Goal: Task Accomplishment & Management: Manage account settings

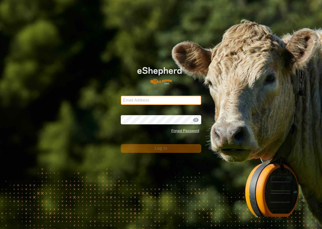
type input "[EMAIL_ADDRESS][DOMAIN_NAME]"
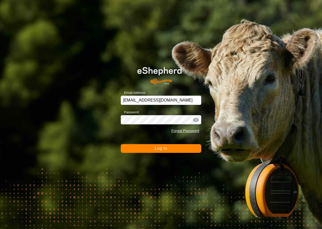
click at [162, 151] on button "Log In" at bounding box center [161, 148] width 81 height 9
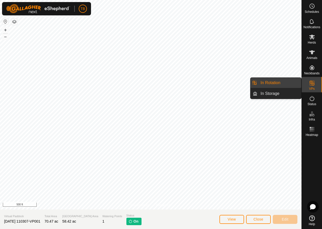
click at [316, 87] on es-virtualpaddocks-svg-icon at bounding box center [311, 83] width 9 height 8
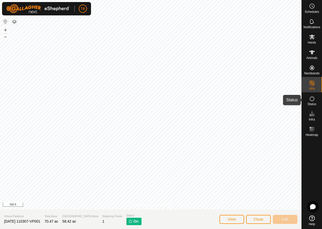
click at [314, 105] on span "Status" at bounding box center [311, 104] width 9 height 3
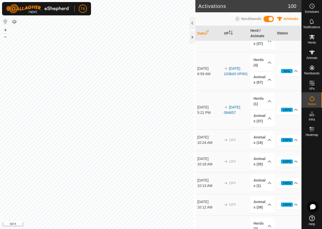
scroll to position [29, 0]
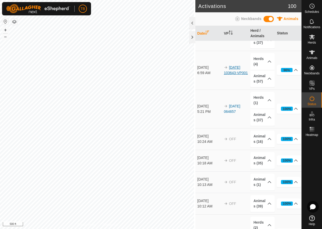
click at [236, 68] on link "[DATE] 103643-VP001" at bounding box center [236, 69] width 24 height 9
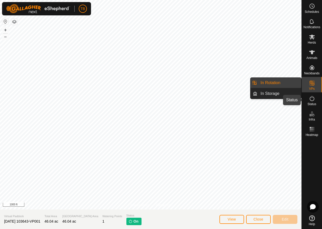
click at [314, 100] on icon at bounding box center [312, 98] width 6 height 6
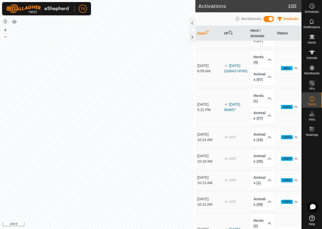
scroll to position [32, 0]
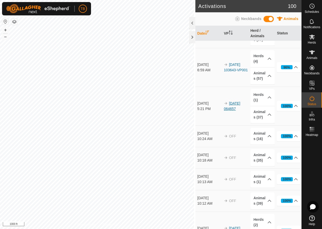
click at [235, 107] on link "[DATE] 064657" at bounding box center [232, 105] width 16 height 9
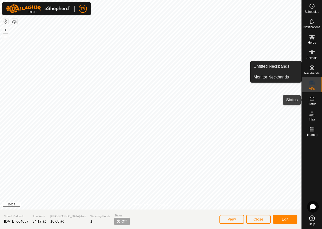
click at [311, 101] on icon at bounding box center [312, 98] width 6 height 6
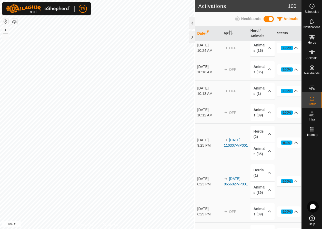
scroll to position [121, 0]
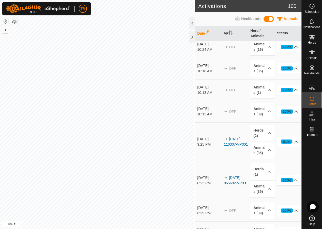
click at [239, 139] on td "[DATE] 110307-VP001" at bounding box center [235, 141] width 27 height 39
click at [232, 140] on link "[DATE] 110307-VP001" at bounding box center [236, 141] width 24 height 9
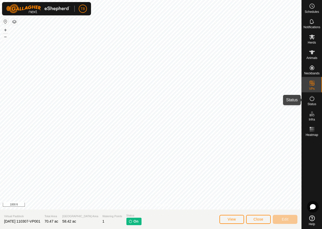
click at [316, 102] on es-activation-svg-icon at bounding box center [311, 98] width 9 height 8
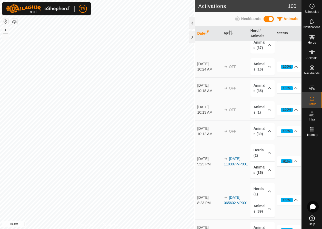
scroll to position [125, 0]
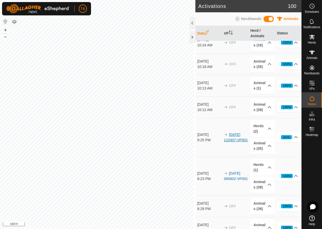
click at [237, 135] on link "[DATE] 110307-VP001" at bounding box center [236, 137] width 24 height 9
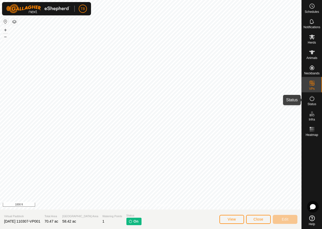
click at [310, 99] on icon at bounding box center [312, 98] width 5 height 5
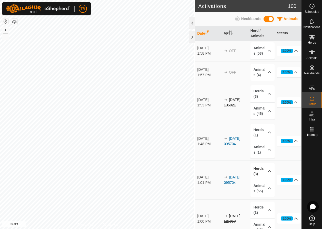
scroll to position [1253, 0]
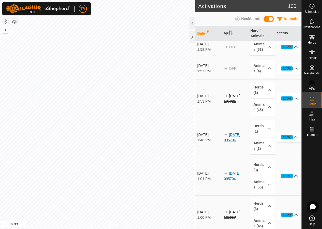
click at [234, 138] on link "[DATE] 095704" at bounding box center [232, 137] width 16 height 9
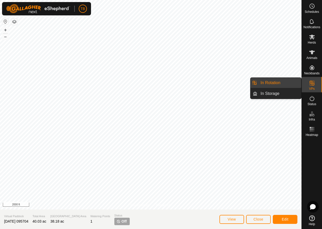
click at [312, 85] on icon at bounding box center [312, 83] width 6 height 6
click at [313, 103] on span "Status" at bounding box center [311, 104] width 9 height 3
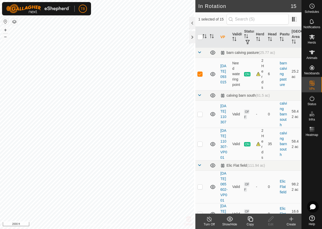
click at [211, 220] on icon at bounding box center [209, 218] width 5 height 5
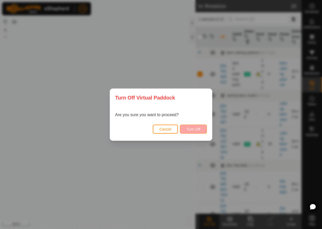
click at [197, 129] on span "Turn Off" at bounding box center [193, 129] width 14 height 4
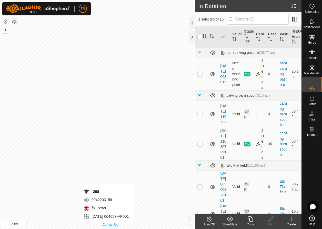
click at [106, 226] on div "Privacy Policy Contact Us r208 0942203159 fall cows [DATE] 064657-VP001 + – ⇧ i…" at bounding box center [97, 114] width 195 height 229
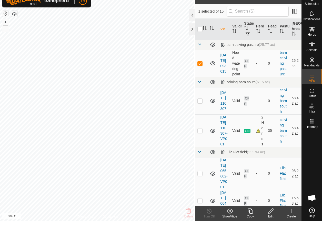
click at [191, 17] on div at bounding box center [192, 23] width 6 height 12
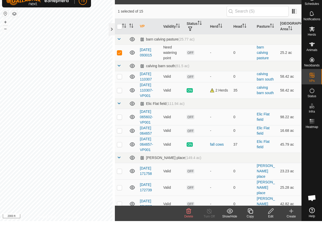
click at [189, 91] on icon at bounding box center [189, 219] width 6 height 6
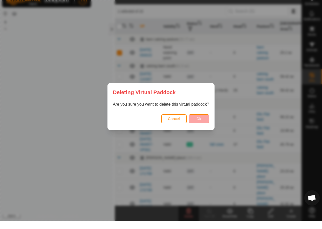
click at [198, 91] on button "Ok" at bounding box center [199, 126] width 21 height 9
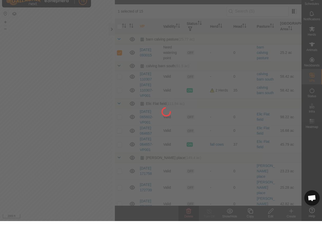
checkbox input "false"
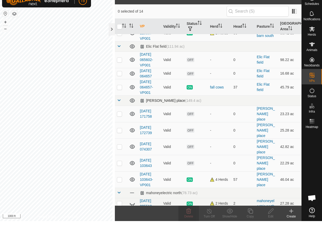
scroll to position [29, 0]
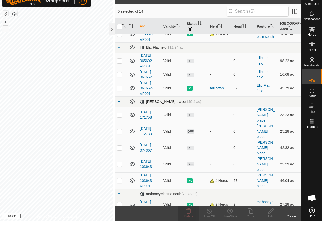
checkbox input "true"
checkbox input "false"
click at [194, 91] on div "Delete" at bounding box center [188, 224] width 21 height 5
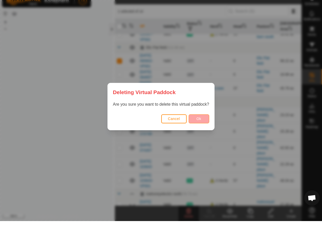
click at [194, 91] on button "Ok" at bounding box center [199, 126] width 21 height 9
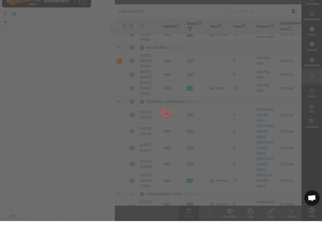
checkbox input "false"
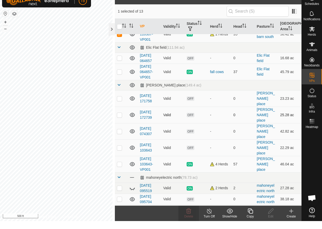
checkbox input "false"
checkbox input "true"
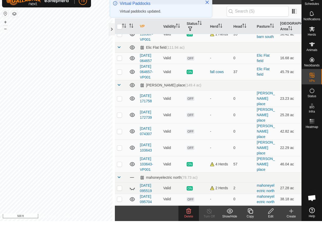
click at [191, 91] on span "Delete" at bounding box center [188, 225] width 9 height 4
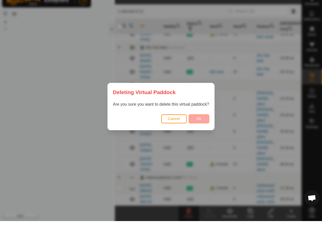
click at [201, 91] on span "Ok" at bounding box center [198, 127] width 5 height 4
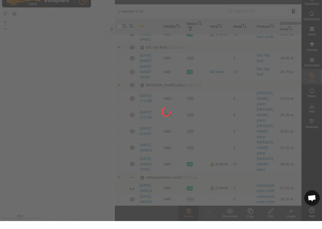
checkbox input "false"
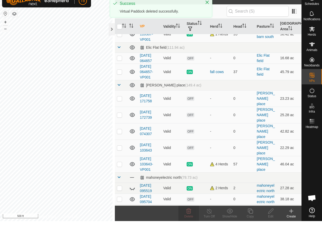
scroll to position [29, 0]
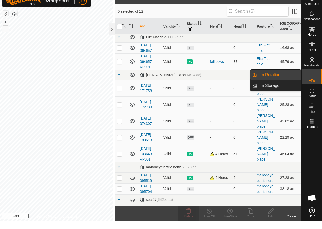
click at [274, 80] on icon at bounding box center [312, 83] width 6 height 6
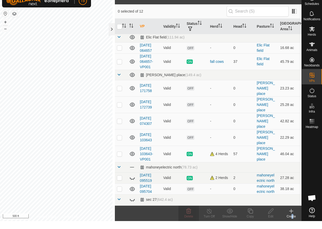
click at [274, 91] on div "Create" at bounding box center [291, 224] width 21 height 5
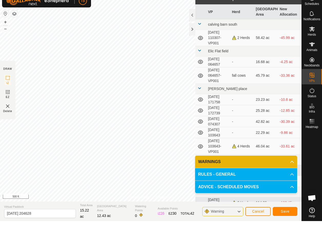
click at [274, 91] on span "Save" at bounding box center [285, 219] width 9 height 4
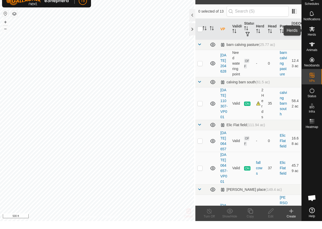
click at [274, 41] on span "Herds" at bounding box center [312, 42] width 8 height 3
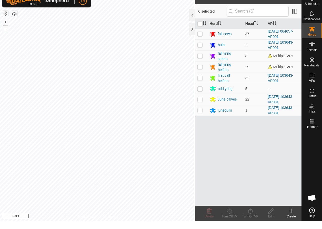
click at [199, 91] on p-checkbox at bounding box center [199, 97] width 5 height 4
checkbox input "true"
click at [251, 91] on icon at bounding box center [250, 219] width 6 height 6
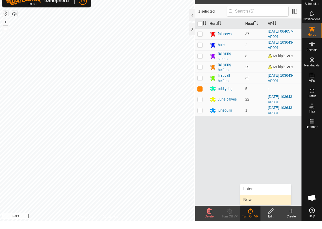
click at [253, 91] on link "Now" at bounding box center [265, 208] width 51 height 10
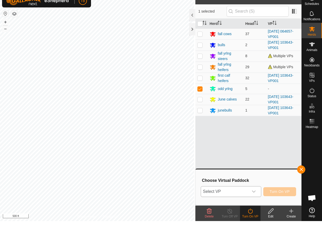
click at [255, 91] on icon "dropdown trigger" at bounding box center [254, 199] width 4 height 4
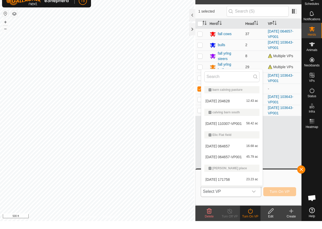
scroll to position [9, 0]
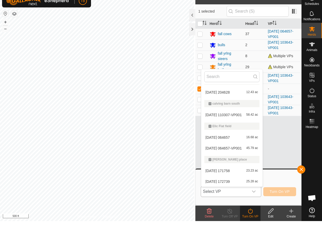
click at [240, 91] on li "2025-08-26 204628 12.43 ac" at bounding box center [231, 100] width 61 height 10
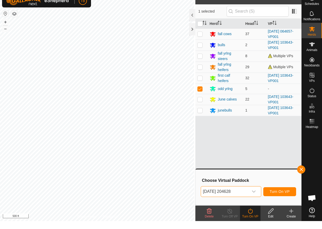
click at [274, 91] on span "Turn On VP" at bounding box center [280, 199] width 20 height 4
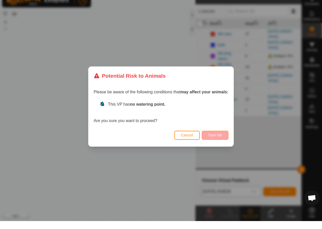
click at [211, 91] on span "Turn On" at bounding box center [215, 143] width 14 height 4
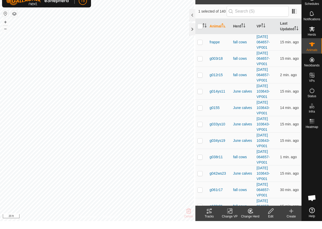
click at [209, 91] on icon at bounding box center [209, 219] width 6 height 6
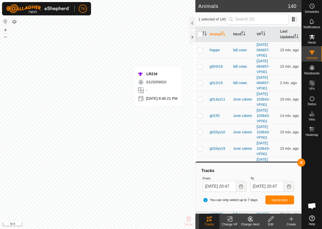
click at [274, 91] on button "Generate" at bounding box center [279, 199] width 29 height 9
click at [274, 91] on span "Generate" at bounding box center [280, 200] width 16 height 4
click at [274, 91] on button "button" at bounding box center [301, 162] width 8 height 8
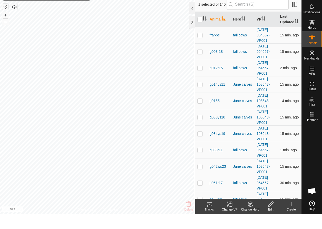
click at [269, 91] on icon at bounding box center [270, 218] width 5 height 5
checkbox input "false"
checkbox input "true"
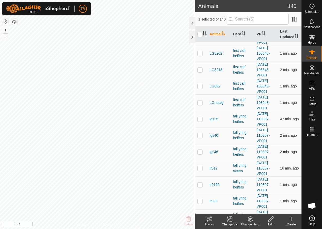
scroll to position [1366, 0]
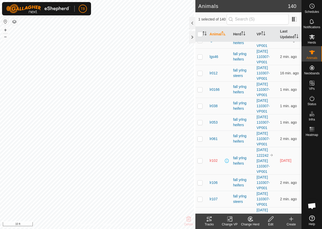
click at [231, 91] on icon at bounding box center [230, 219] width 6 height 6
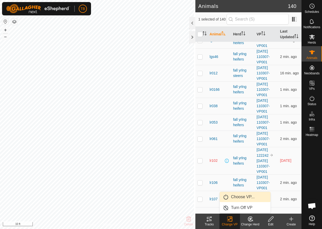
click at [244, 91] on link "Choose VP..." at bounding box center [245, 197] width 51 height 10
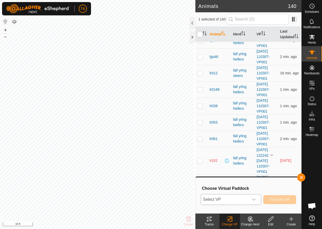
click at [255, 91] on icon "dropdown trigger" at bounding box center [254, 199] width 4 height 4
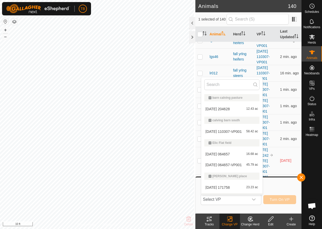
scroll to position [9, 0]
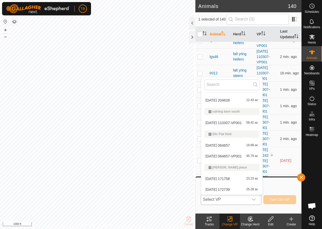
click at [227, 91] on li "2025-08-19 110307-VP001 58.42 ac" at bounding box center [231, 123] width 61 height 10
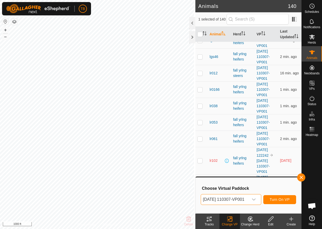
click at [274, 91] on span "Turn On VP" at bounding box center [280, 199] width 20 height 4
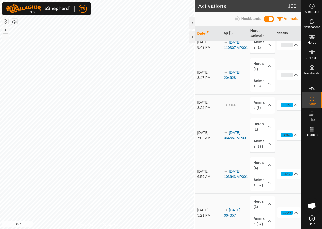
scroll to position [51, 0]
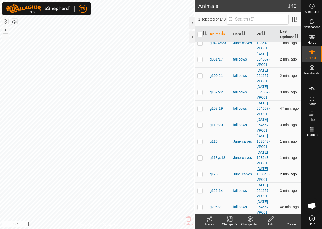
scroll to position [129, 0]
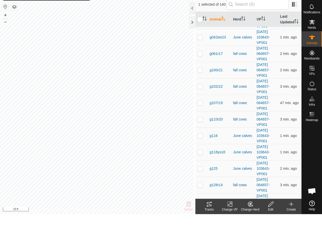
click at [231, 91] on icon at bounding box center [230, 219] width 6 height 6
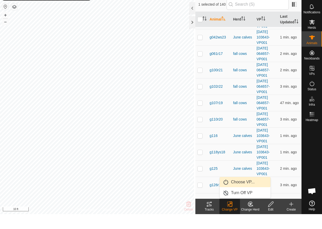
click at [243, 91] on link "Choose VP..." at bounding box center [245, 197] width 51 height 10
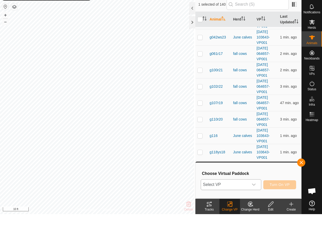
click at [250, 91] on div "dropdown trigger" at bounding box center [254, 199] width 10 height 10
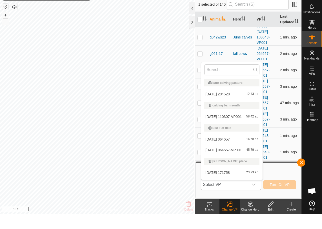
click at [243, 91] on li "2025-08-19 110307-VP001 58.42 ac" at bounding box center [231, 131] width 61 height 10
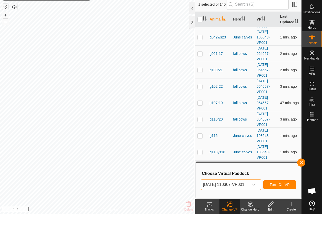
click at [274, 91] on span "Turn On VP" at bounding box center [280, 199] width 20 height 4
